Goal: Task Accomplishment & Management: Complete application form

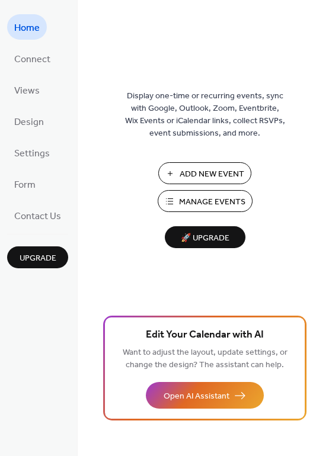
click at [206, 174] on span "Add New Event" at bounding box center [212, 174] width 65 height 12
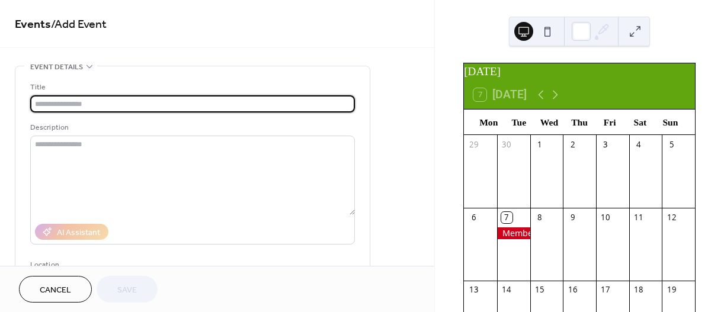
click at [97, 98] on input "text" at bounding box center [192, 103] width 325 height 17
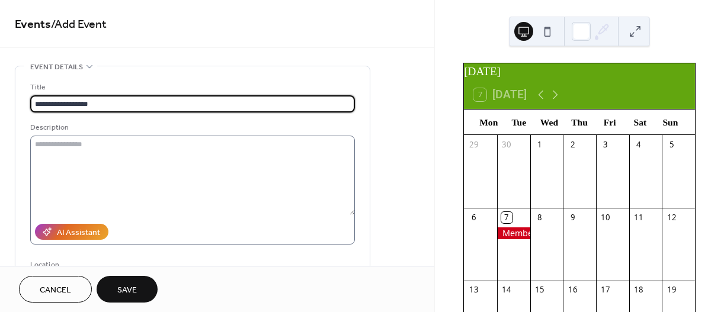
type input "**********"
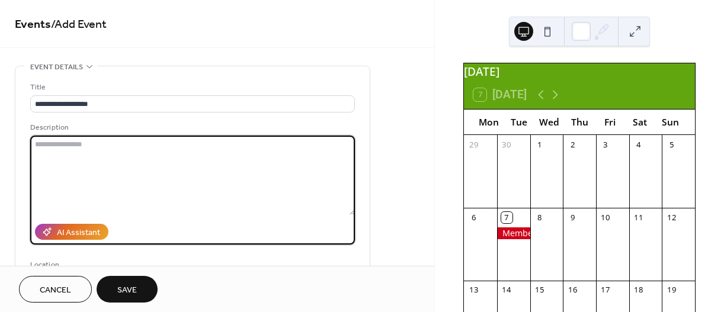
click at [101, 143] on textarea at bounding box center [192, 175] width 325 height 79
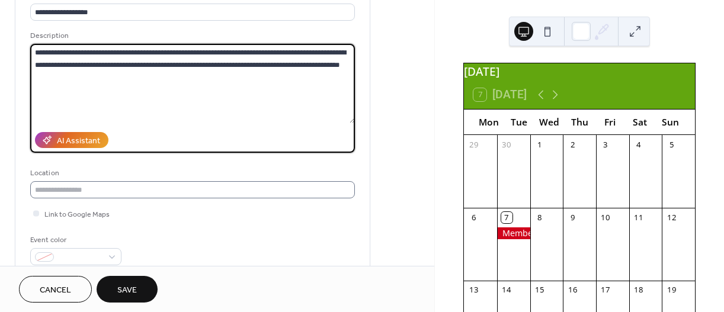
scroll to position [119, 0]
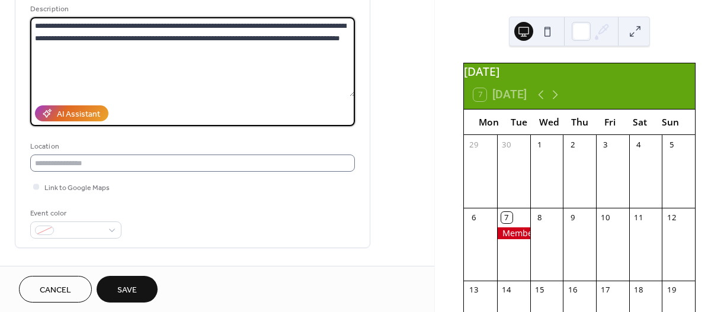
type textarea "**********"
click at [101, 164] on input "text" at bounding box center [192, 163] width 325 height 17
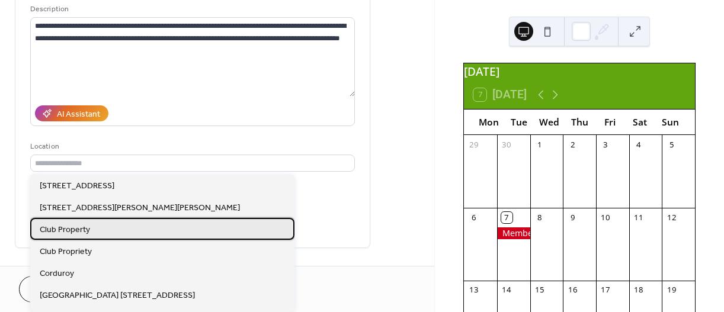
click at [82, 229] on span "Club Property" at bounding box center [65, 230] width 50 height 12
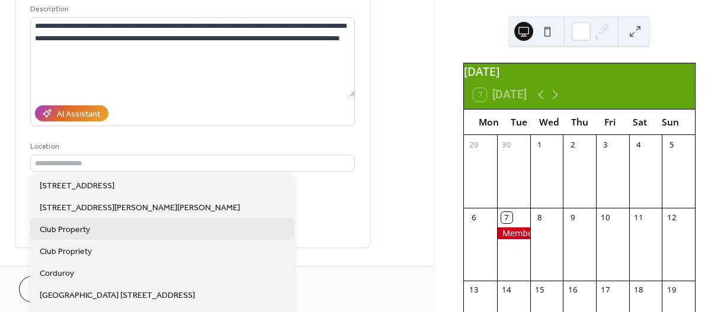
type input "**********"
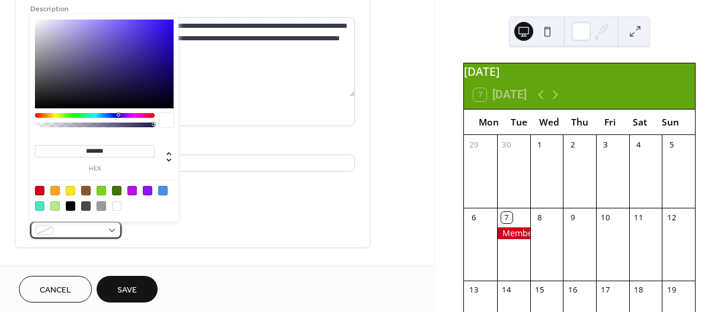
click at [117, 232] on div at bounding box center [75, 230] width 91 height 17
click at [150, 193] on div at bounding box center [147, 190] width 9 height 9
type input "*******"
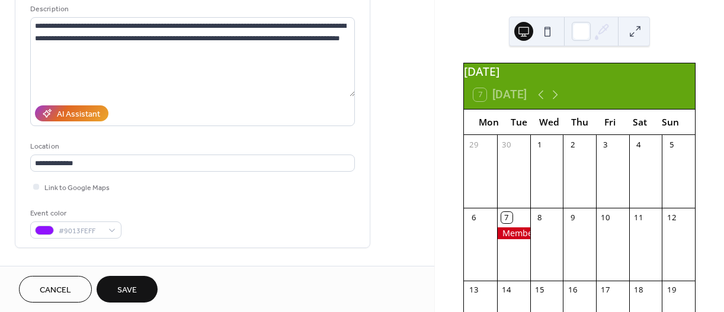
click at [398, 193] on div "**********" at bounding box center [217, 310] width 434 height 726
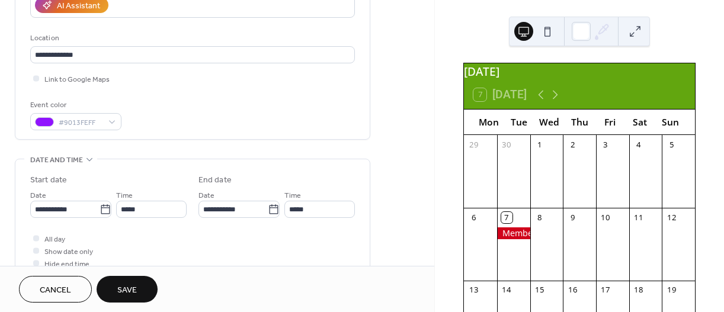
scroll to position [237, 0]
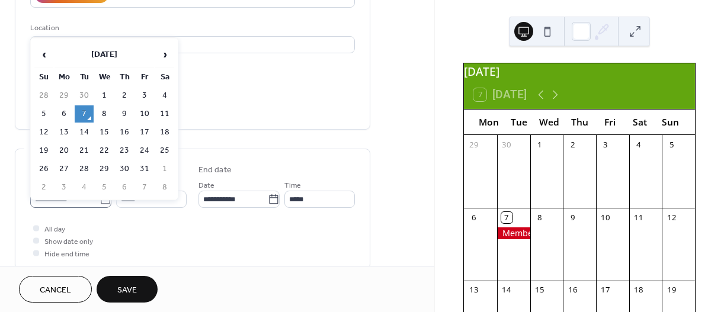
click at [100, 200] on icon at bounding box center [106, 200] width 12 height 12
click at [99, 200] on input "**********" at bounding box center [64, 199] width 69 height 17
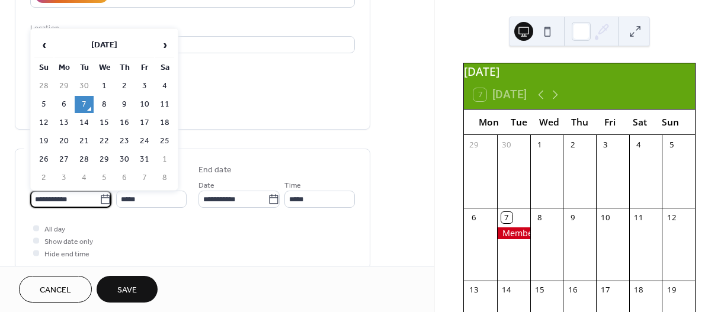
click at [39, 140] on td "19" at bounding box center [43, 141] width 19 height 17
type input "**********"
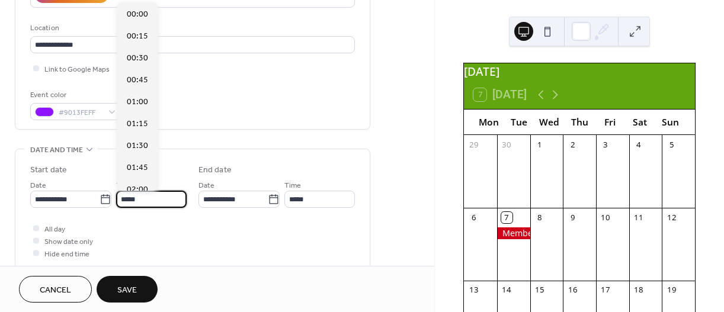
click at [141, 199] on input "*****" at bounding box center [151, 199] width 71 height 17
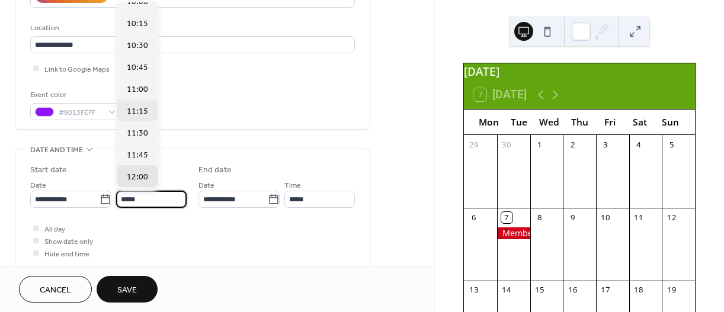
scroll to position [875, 0]
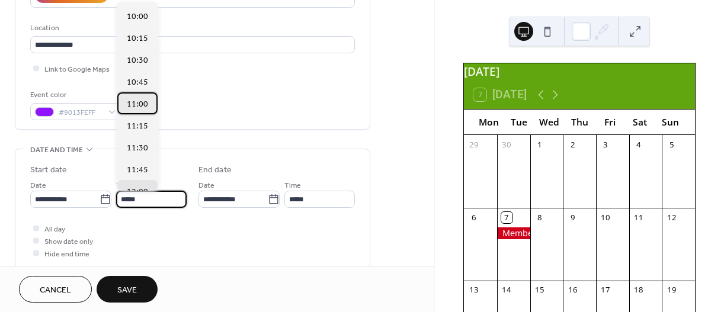
click at [140, 106] on span "11:00" at bounding box center [137, 104] width 21 height 12
type input "*****"
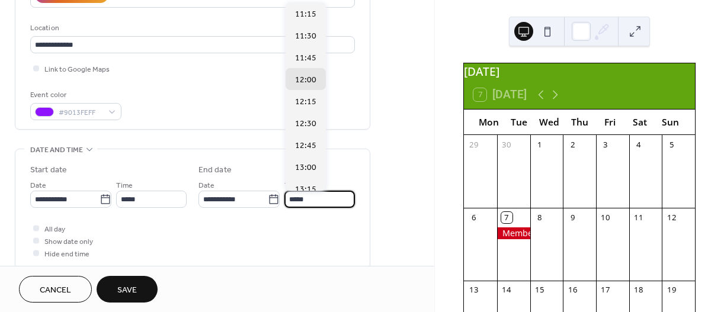
click at [311, 198] on input "*****" at bounding box center [320, 199] width 71 height 17
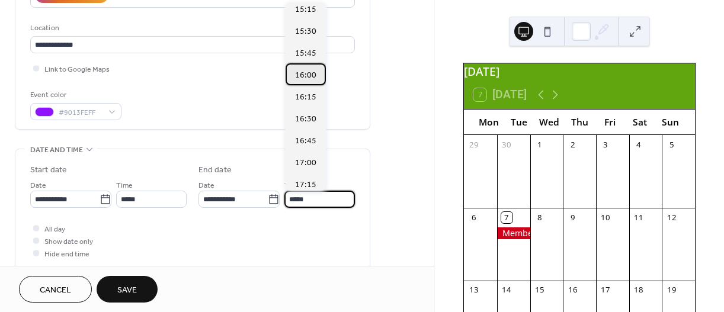
click at [306, 76] on span "16:00" at bounding box center [305, 75] width 21 height 12
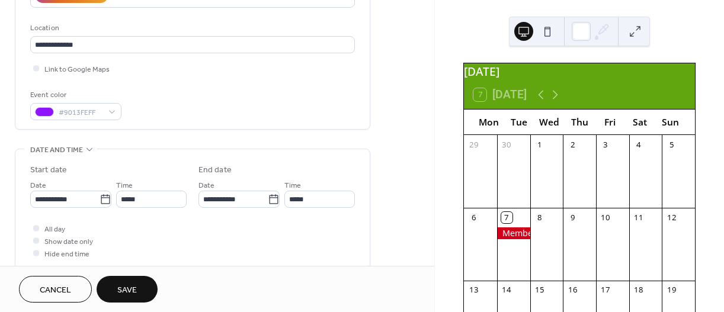
type input "*****"
click at [253, 248] on div "All day Show date only Hide end time" at bounding box center [192, 240] width 325 height 37
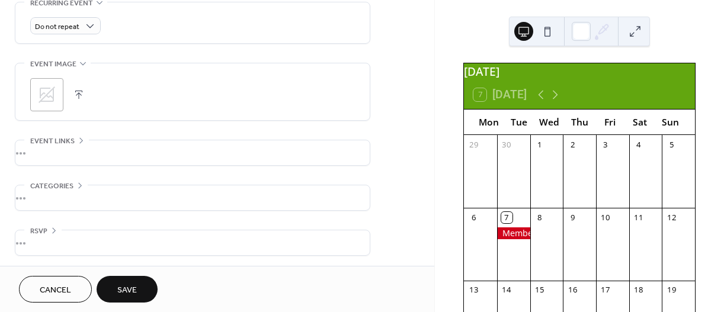
scroll to position [525, 0]
click at [92, 248] on div "•••" at bounding box center [192, 241] width 354 height 25
drag, startPoint x: 197, startPoint y: 254, endPoint x: 31, endPoint y: 238, distance: 166.8
click at [32, 239] on div "Enable RSVP 🔒 Limit number of guests" at bounding box center [192, 260] width 325 height 63
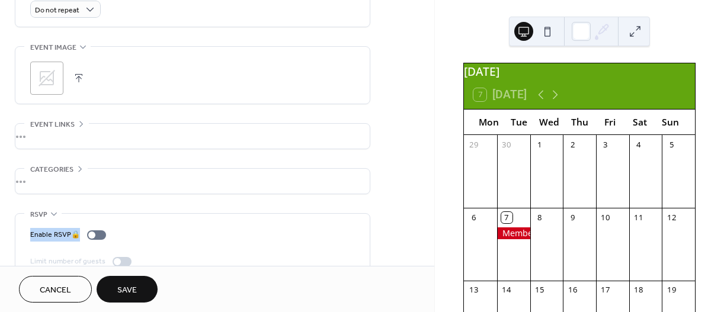
scroll to position [563, 0]
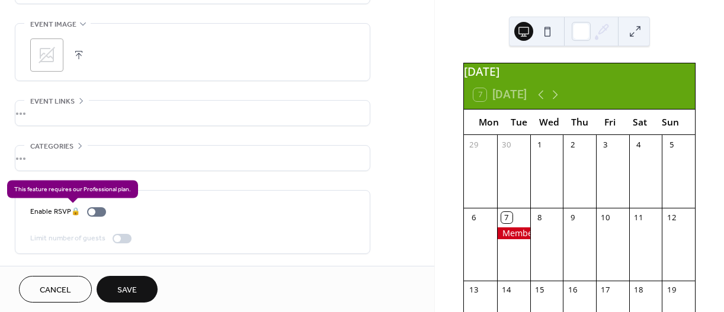
drag, startPoint x: 46, startPoint y: 210, endPoint x: 303, endPoint y: 229, distance: 258.6
click at [303, 229] on div "Enable RSVP 🔒 Limit number of guests" at bounding box center [192, 225] width 325 height 39
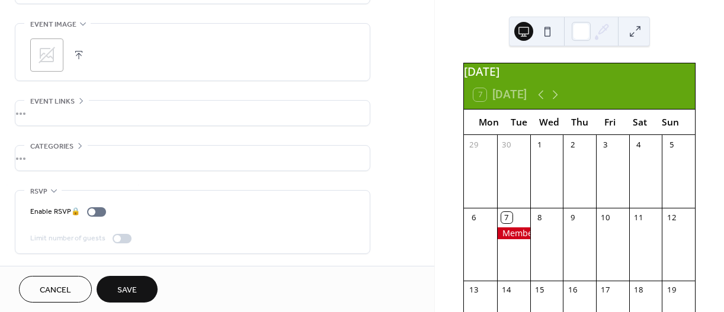
click at [304, 229] on div "Enable RSVP 🔒 Limit number of guests" at bounding box center [192, 225] width 325 height 39
click at [305, 229] on div "Enable RSVP 🔒 Limit number of guests" at bounding box center [192, 225] width 325 height 39
click at [52, 191] on div "•••" at bounding box center [192, 191] width 354 height 1
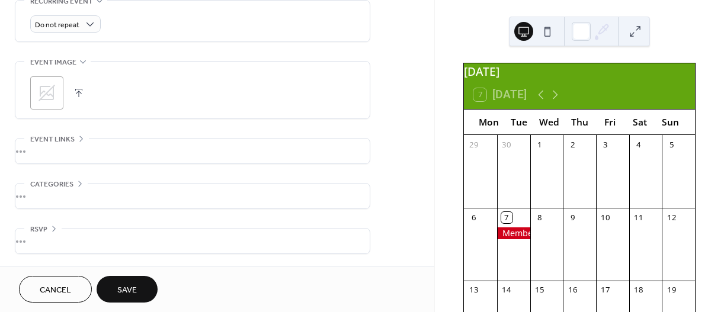
scroll to position [525, 0]
click at [54, 231] on div "•••" at bounding box center [192, 241] width 354 height 25
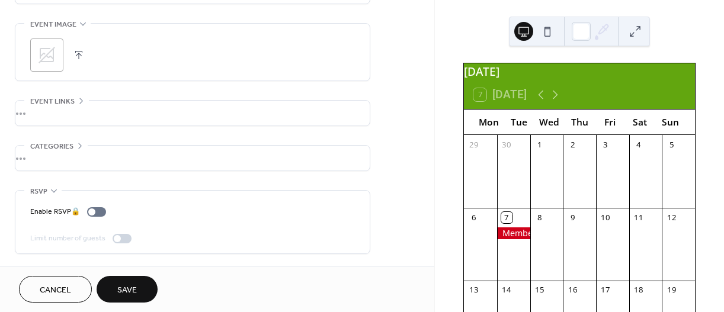
click at [54, 187] on icon at bounding box center [53, 190] width 9 height 9
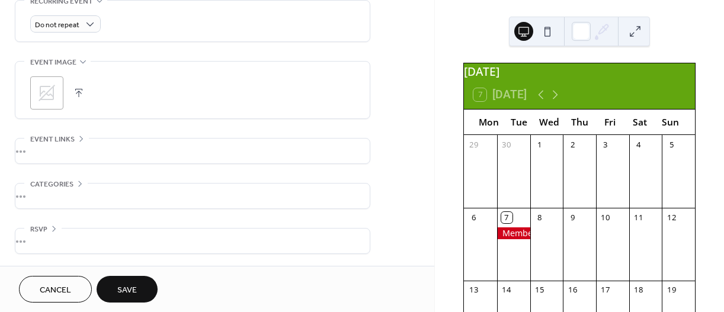
click at [79, 185] on div "•••" at bounding box center [192, 196] width 354 height 25
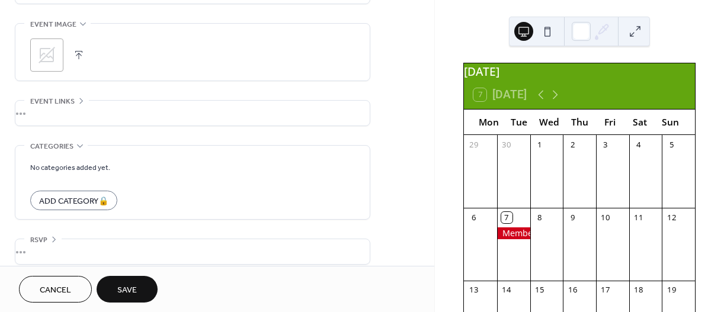
click at [80, 147] on icon at bounding box center [79, 145] width 9 height 9
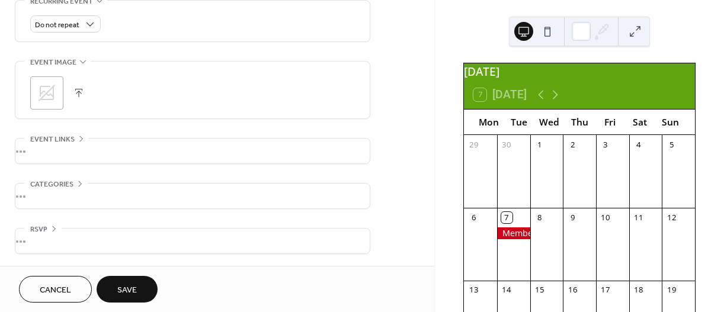
scroll to position [525, 0]
click at [81, 139] on div "•••" at bounding box center [192, 151] width 354 height 25
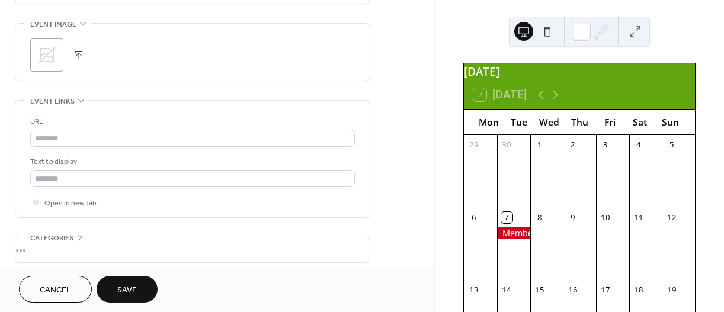
click at [78, 104] on icon at bounding box center [80, 100] width 9 height 9
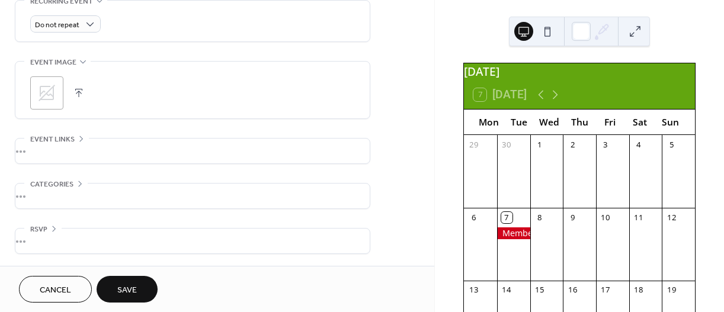
scroll to position [525, 0]
click at [46, 91] on icon at bounding box center [46, 93] width 19 height 19
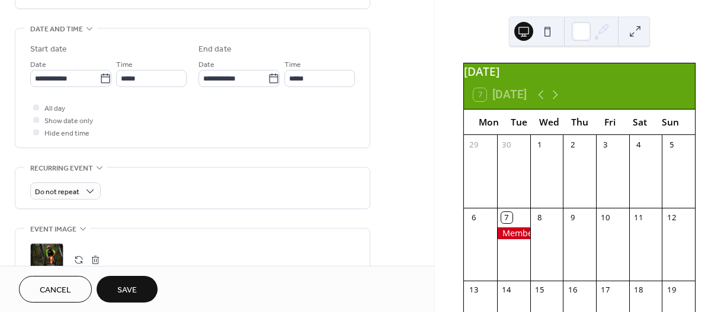
scroll to position [347, 0]
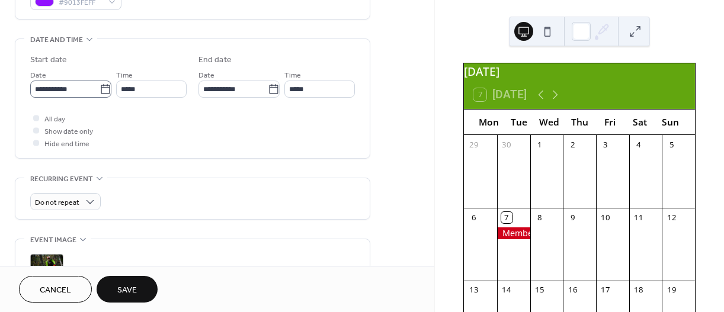
click at [103, 88] on icon at bounding box center [106, 90] width 12 height 12
click at [100, 88] on input "**********" at bounding box center [64, 89] width 69 height 17
click at [266, 145] on div "All day Show date only Hide end time" at bounding box center [192, 130] width 325 height 37
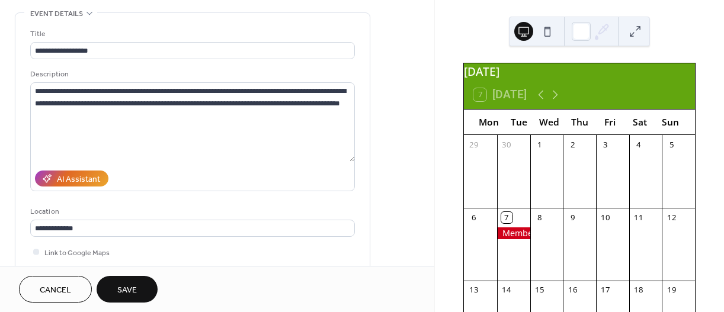
scroll to position [51, 0]
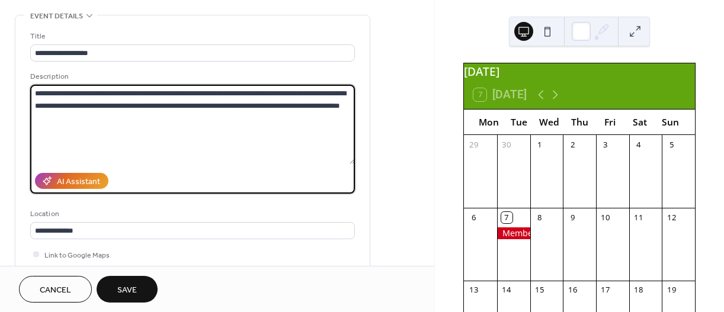
drag, startPoint x: 36, startPoint y: 95, endPoint x: 331, endPoint y: 106, distance: 295.4
click at [331, 106] on textarea "**********" at bounding box center [192, 124] width 325 height 79
drag, startPoint x: 287, startPoint y: 100, endPoint x: 188, endPoint y: 164, distance: 118.2
click at [188, 164] on label "**********" at bounding box center [192, 139] width 325 height 109
click at [188, 164] on textarea "**********" at bounding box center [192, 124] width 325 height 79
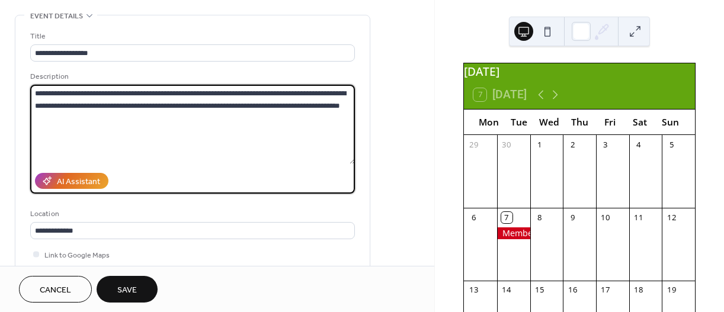
click at [189, 164] on textarea "**********" at bounding box center [192, 124] width 325 height 79
click at [336, 117] on textarea "**********" at bounding box center [192, 124] width 325 height 79
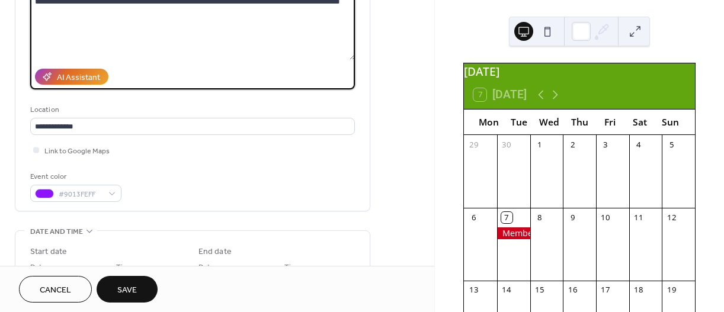
scroll to position [229, 0]
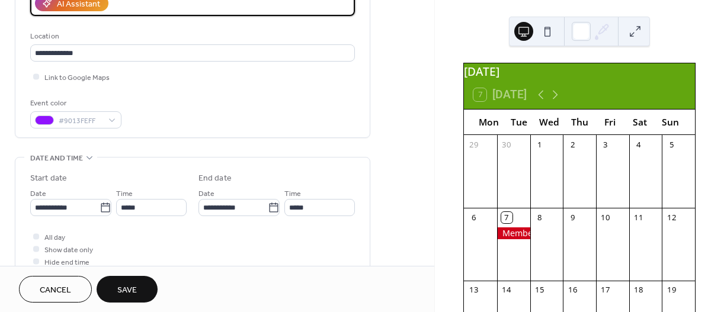
click at [128, 287] on span "Save" at bounding box center [127, 291] width 20 height 12
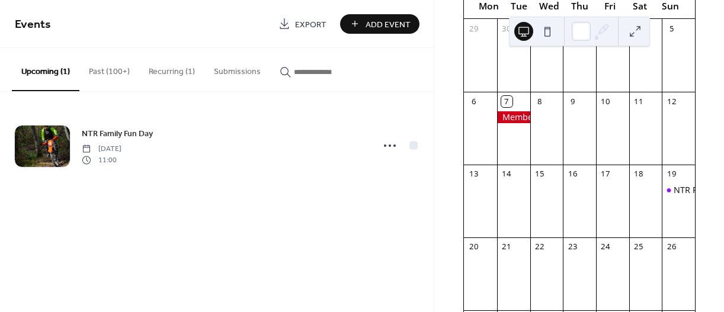
scroll to position [119, 0]
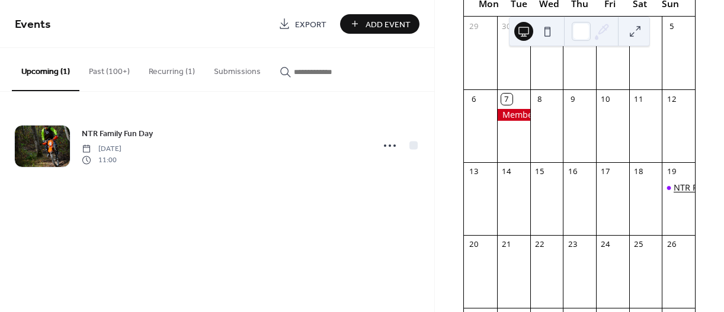
click at [674, 194] on div "NTR Family Fun Day" at bounding box center [713, 188] width 79 height 12
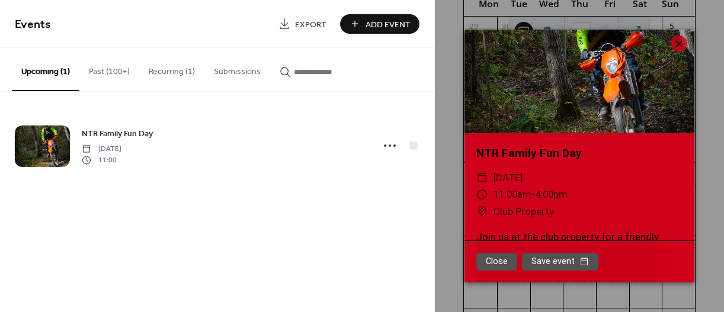
scroll to position [0, 0]
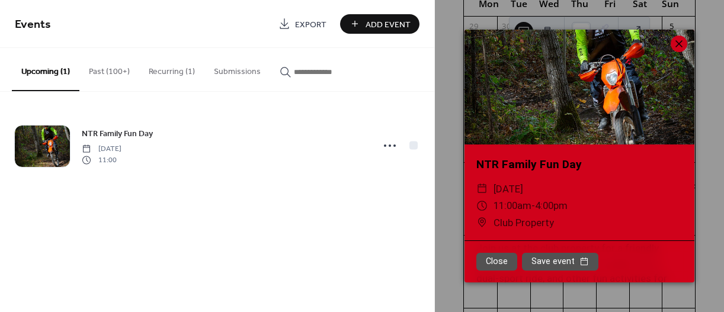
click at [678, 41] on icon at bounding box center [679, 44] width 14 height 14
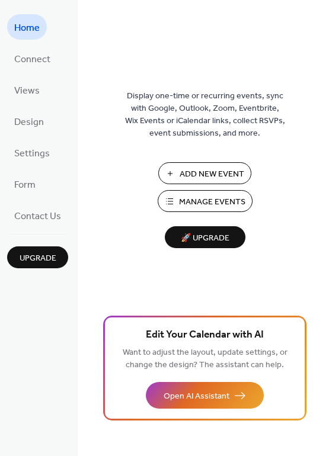
click at [207, 205] on span "Manage Events" at bounding box center [212, 202] width 66 height 12
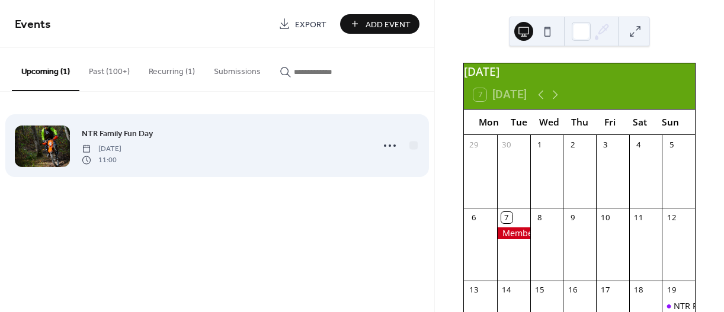
click at [34, 146] on div at bounding box center [42, 146] width 55 height 41
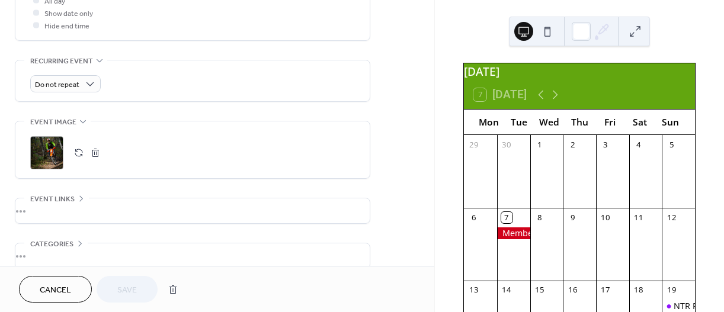
scroll to position [474, 0]
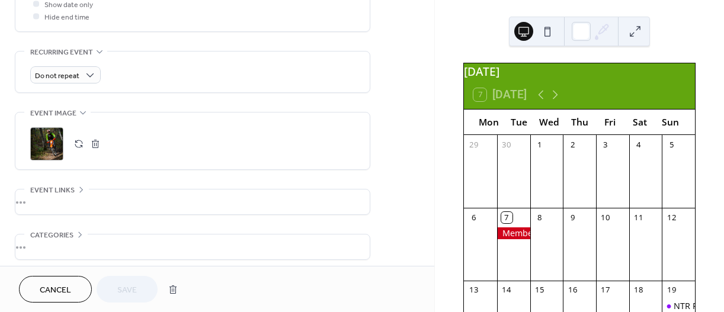
click at [47, 145] on div ";" at bounding box center [46, 143] width 33 height 33
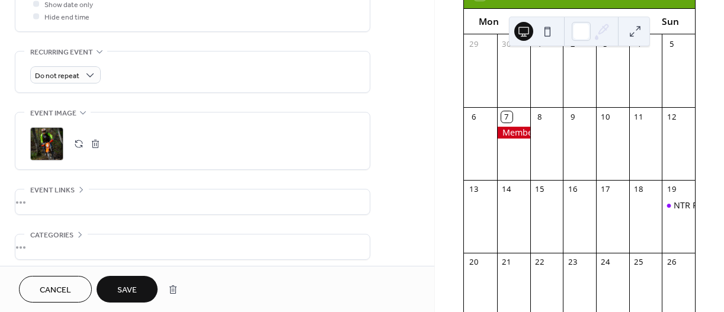
scroll to position [119, 0]
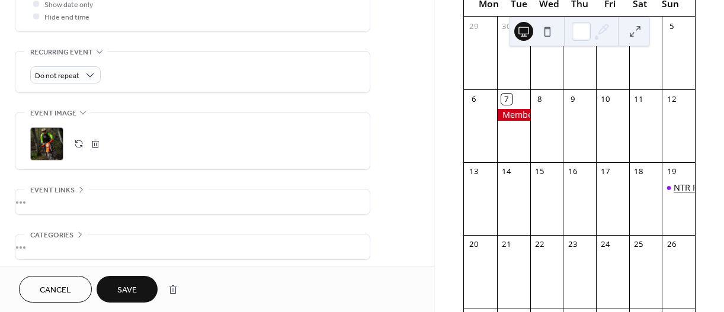
click at [674, 194] on div "NTR Family Fun Day" at bounding box center [713, 188] width 79 height 12
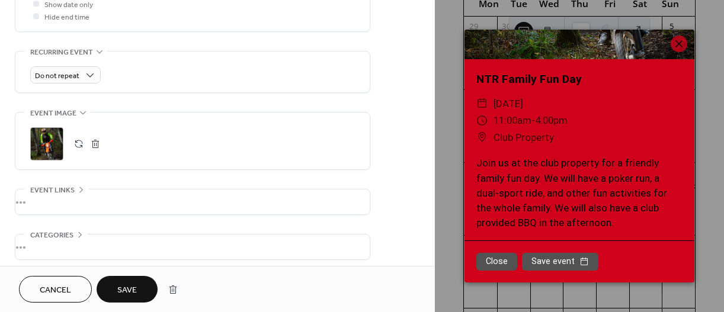
scroll to position [0, 0]
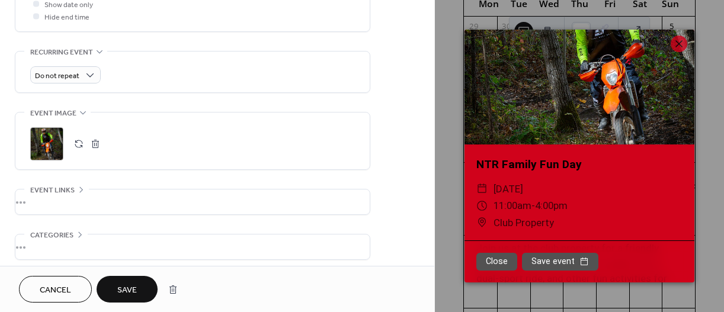
click at [44, 143] on div ";" at bounding box center [46, 143] width 33 height 33
click at [98, 146] on button "button" at bounding box center [95, 144] width 17 height 17
click at [681, 45] on icon at bounding box center [679, 43] width 7 height 7
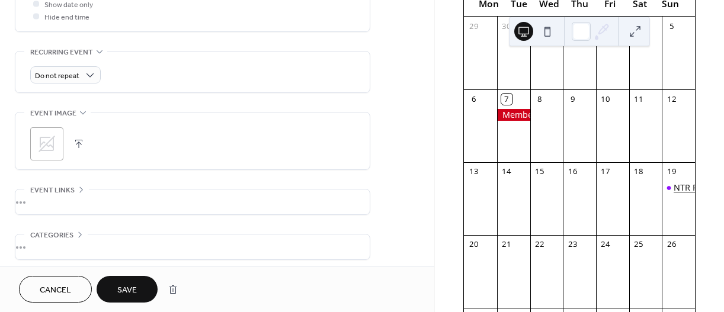
click at [674, 191] on div "NTR Family Fun Day" at bounding box center [713, 188] width 79 height 12
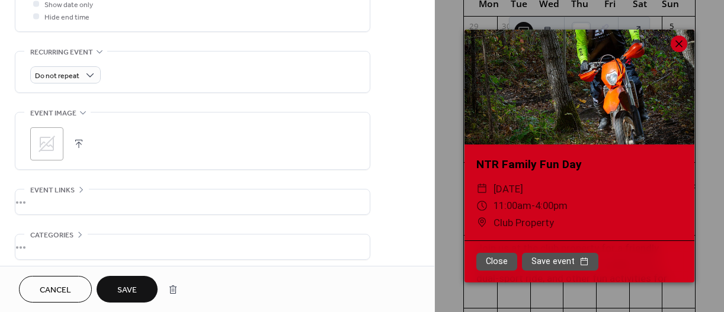
click at [679, 42] on icon at bounding box center [679, 44] width 14 height 14
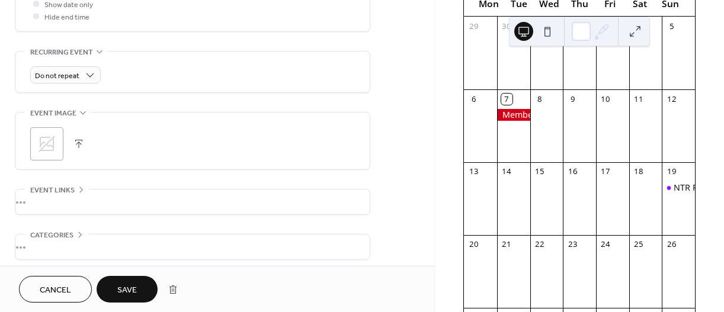
click at [524, 28] on button at bounding box center [523, 31] width 19 height 19
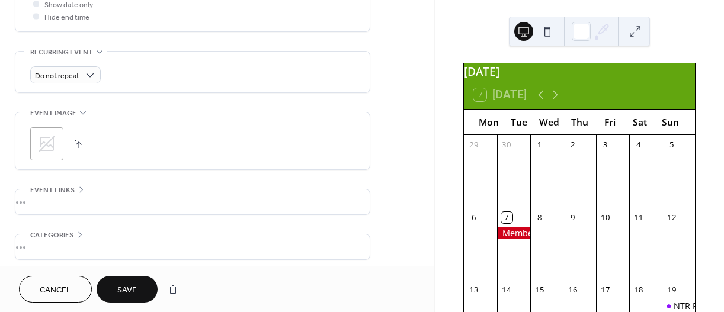
click at [43, 146] on icon at bounding box center [46, 144] width 19 height 19
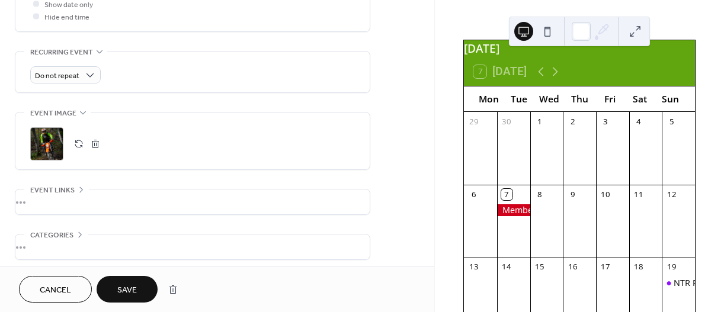
scroll to position [119, 0]
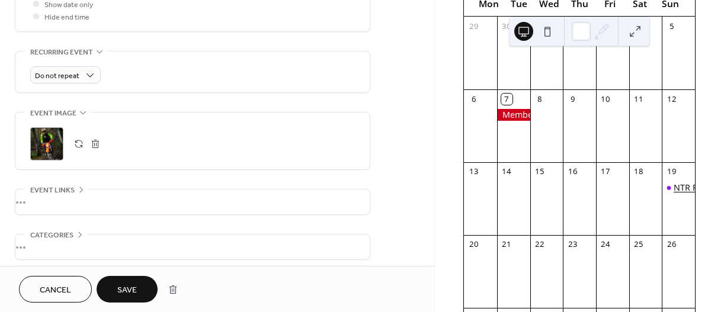
click at [674, 194] on div "NTR Family Fun Day" at bounding box center [713, 188] width 79 height 12
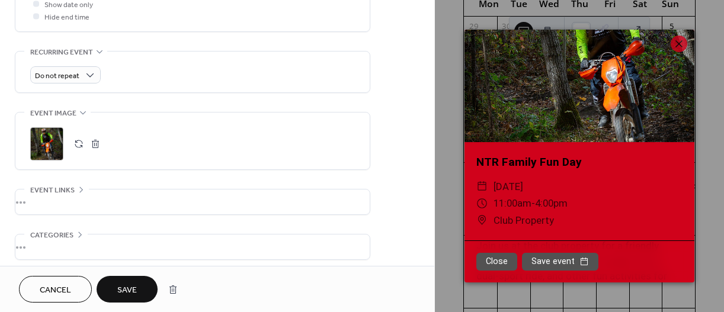
scroll to position [0, 0]
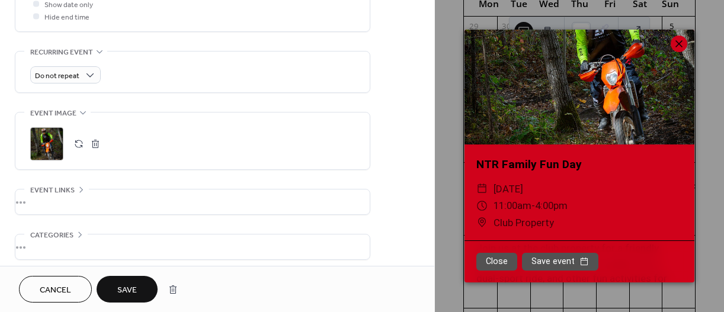
click at [683, 44] on icon at bounding box center [679, 44] width 14 height 14
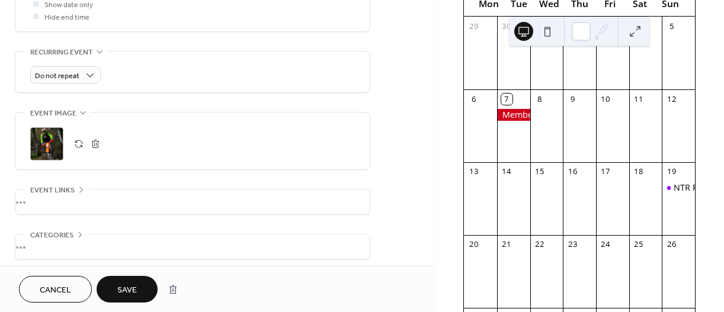
click at [91, 146] on button "button" at bounding box center [95, 144] width 17 height 17
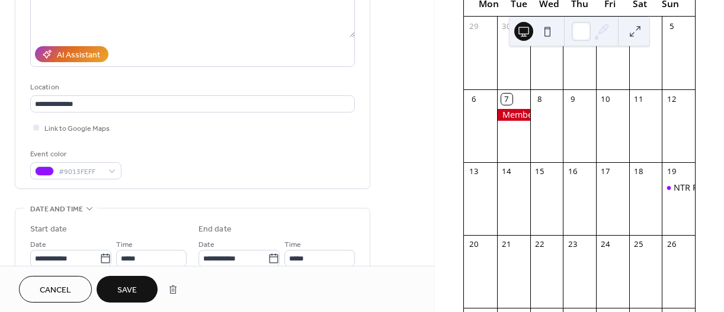
scroll to position [415, 0]
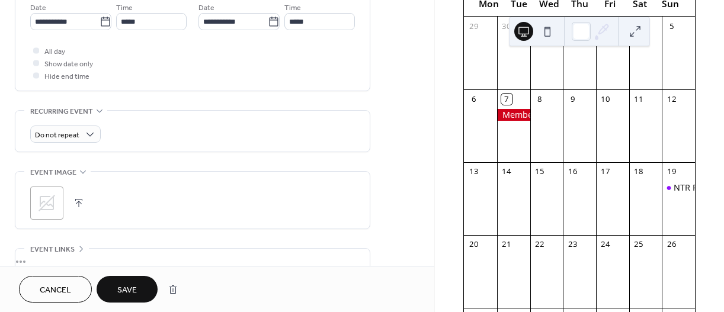
click at [124, 290] on span "Save" at bounding box center [127, 291] width 20 height 12
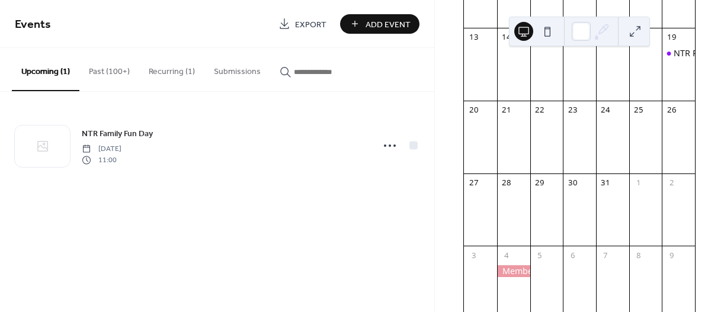
scroll to position [295, 0]
